Goal: Task Accomplishment & Management: Manage account settings

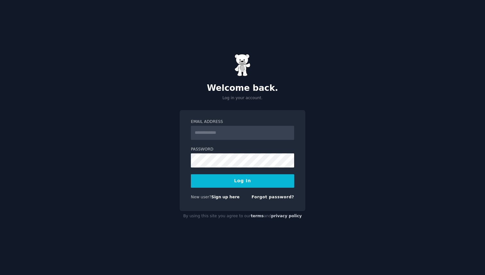
click at [216, 132] on input "Email Address" at bounding box center [242, 133] width 103 height 14
click at [165, 138] on div "Welcome back. Log in your account. Email Address Password Log In New user? Sign…" at bounding box center [242, 137] width 485 height 275
click at [214, 132] on input "Email Address" at bounding box center [242, 133] width 103 height 14
type input "**********"
click at [245, 181] on button "Log In" at bounding box center [242, 180] width 103 height 13
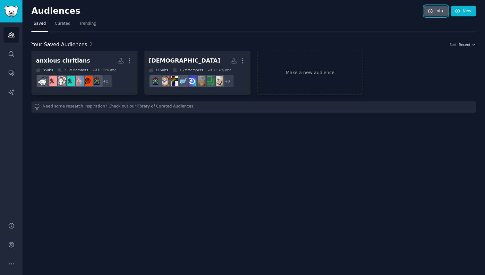
click at [427, 13] on link "Info" at bounding box center [436, 11] width 24 height 11
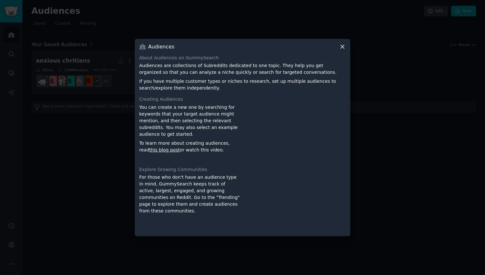
click at [353, 43] on div at bounding box center [242, 137] width 485 height 275
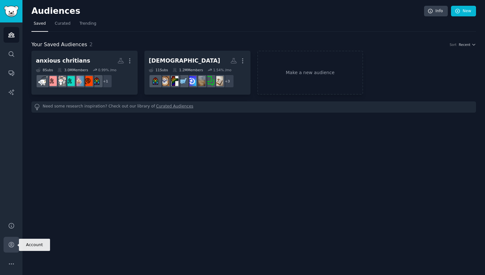
click at [13, 249] on link "Account" at bounding box center [12, 245] width 16 height 16
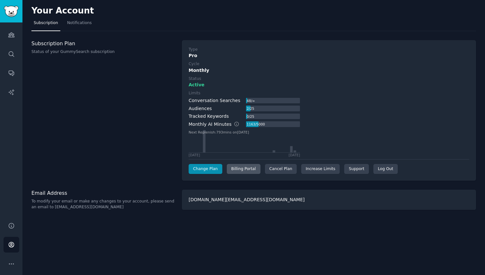
click at [246, 172] on div "Billing Portal" at bounding box center [244, 169] width 34 height 10
click at [240, 167] on div "Billing Portal" at bounding box center [244, 169] width 34 height 10
